Goal: Information Seeking & Learning: Compare options

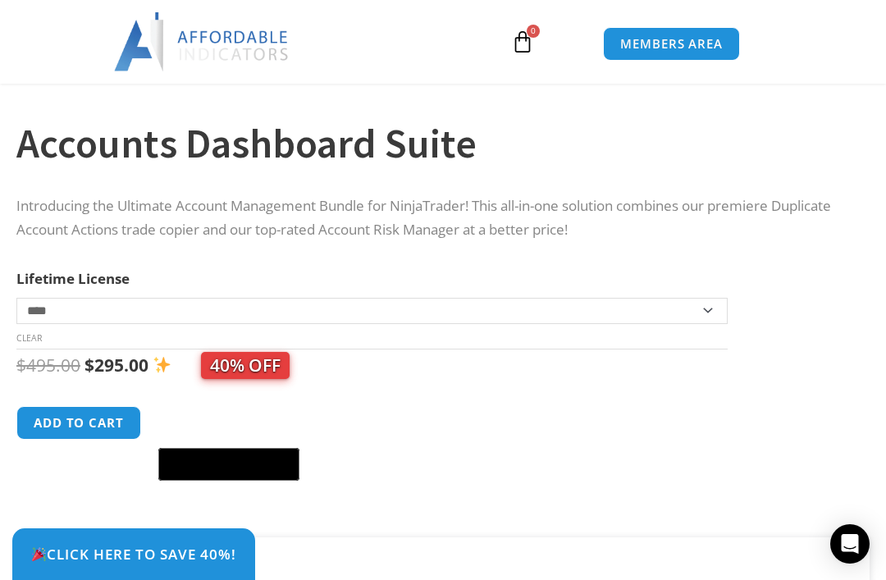
scroll to position [708, 0]
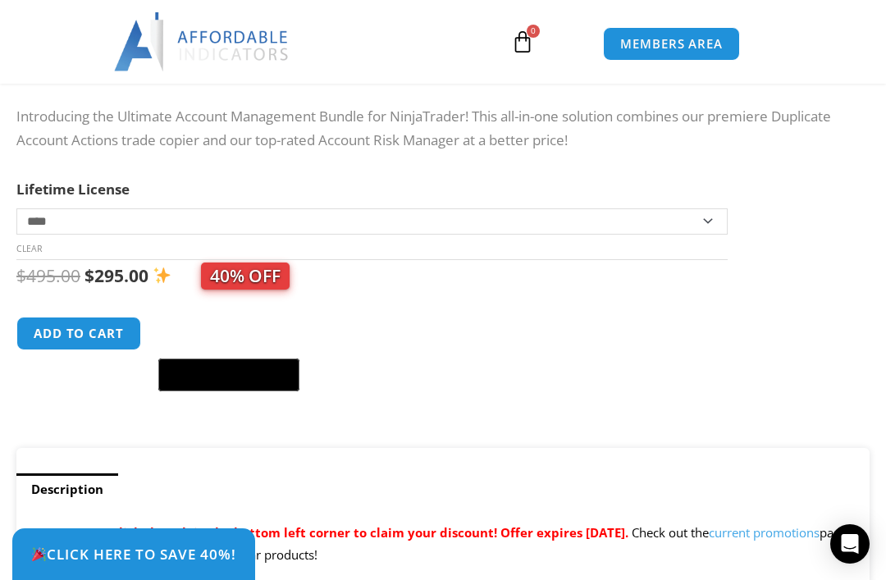
click at [60, 226] on select "**********" at bounding box center [371, 221] width 711 height 26
click at [57, 225] on select "**********" at bounding box center [371, 221] width 711 height 26
select select "*"
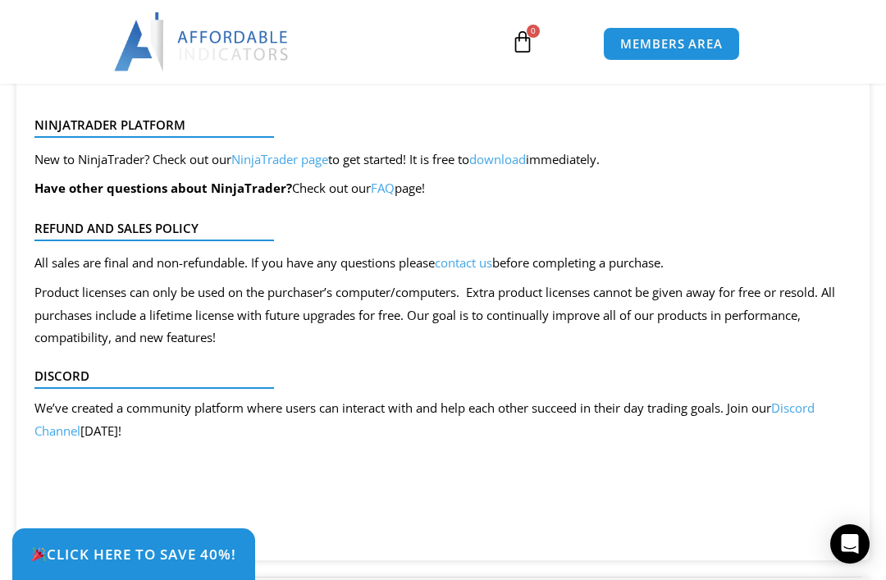
scroll to position [3509, 0]
click at [810, 399] on link "Discord Channel" at bounding box center [424, 418] width 780 height 39
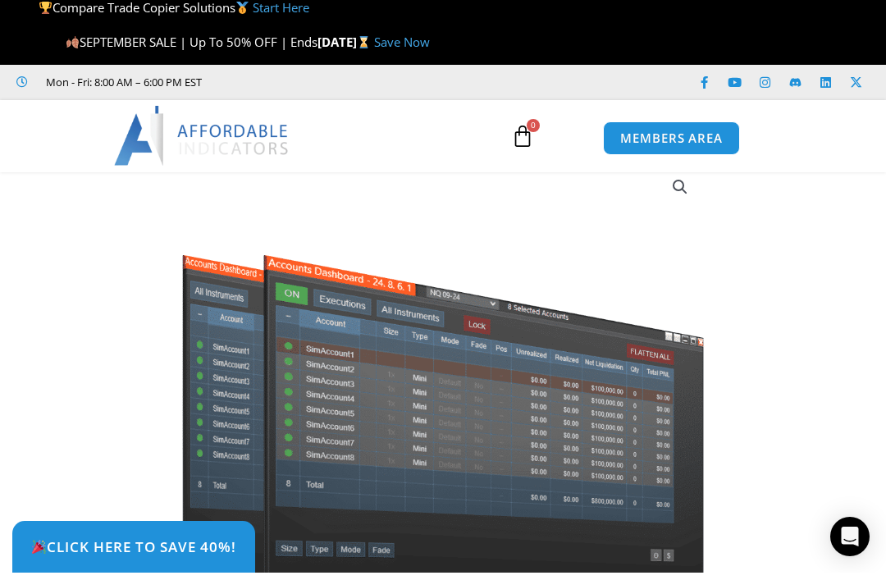
scroll to position [0, 0]
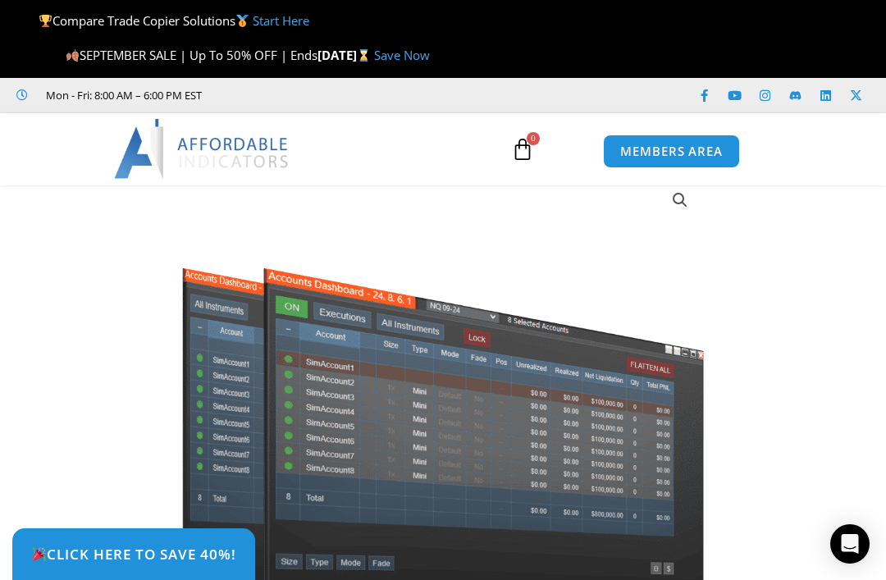
click at [266, 28] on link "Start Here" at bounding box center [281, 20] width 57 height 16
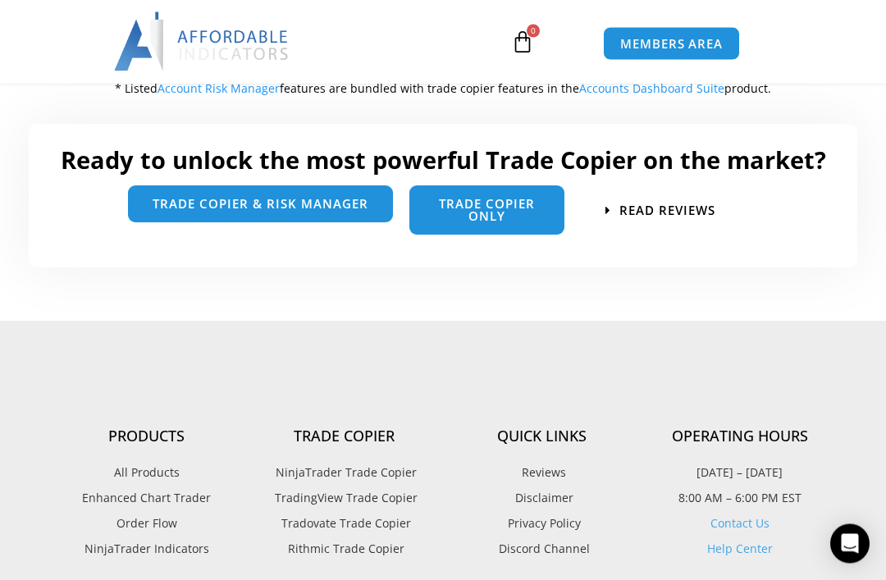
scroll to position [2354, 0]
click at [162, 186] on link "trade copier & Risk manager" at bounding box center [260, 203] width 265 height 37
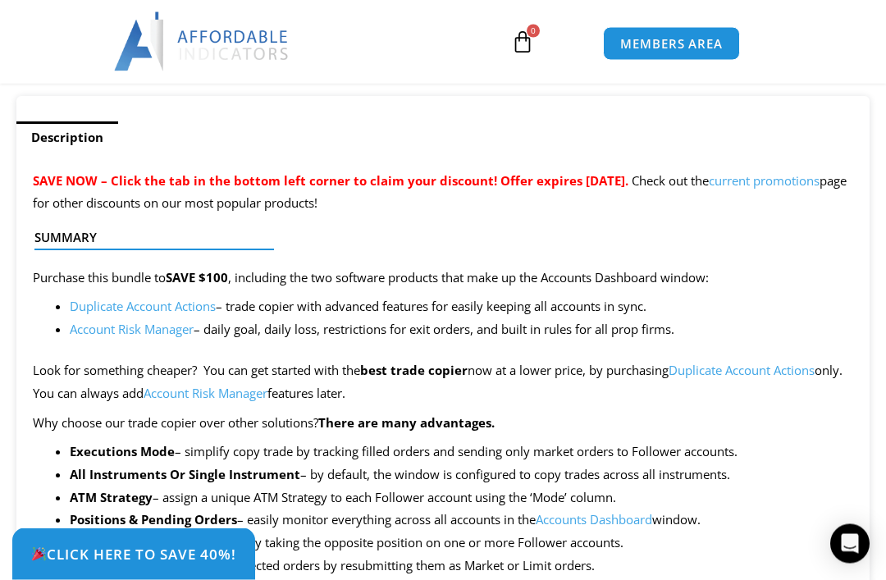
scroll to position [1065, 0]
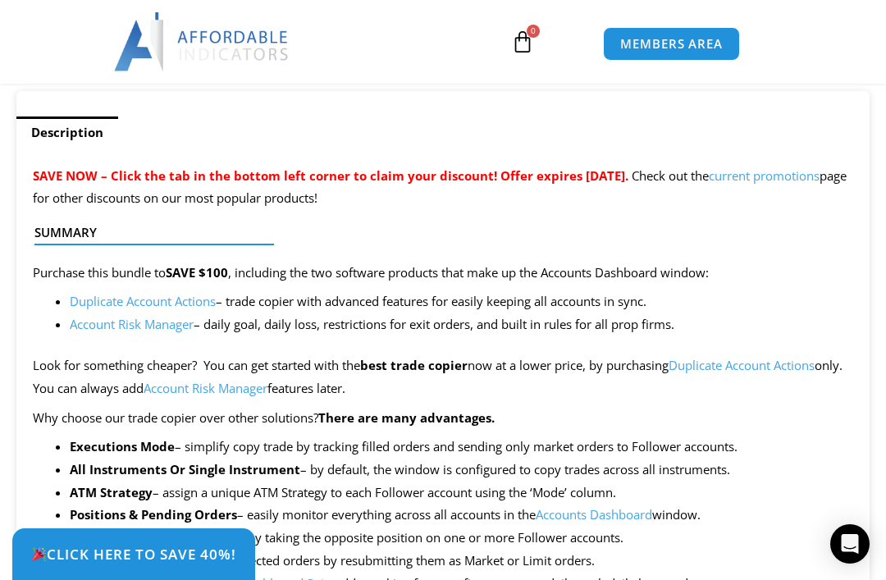
click at [106, 298] on link "Duplicate Account Actions" at bounding box center [143, 301] width 146 height 16
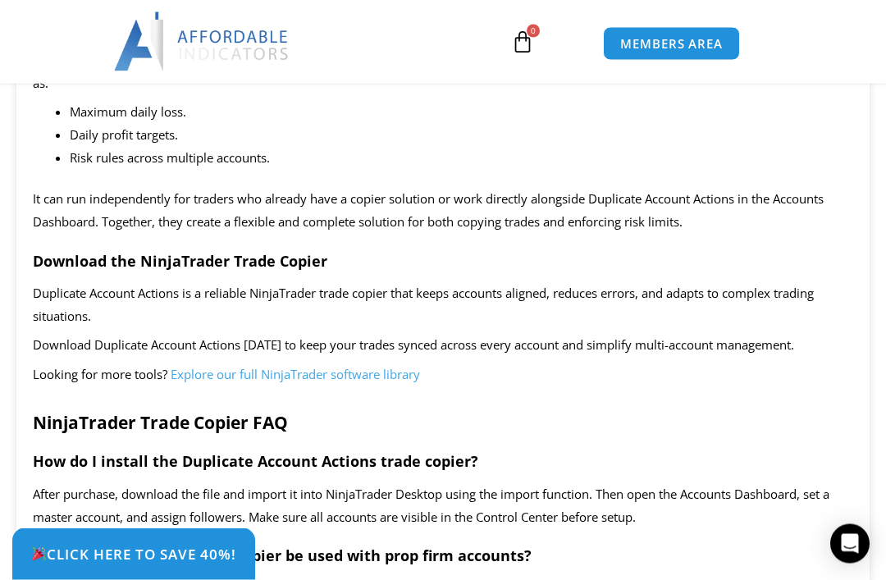
scroll to position [2916, 0]
